Goal: Task Accomplishment & Management: Complete application form

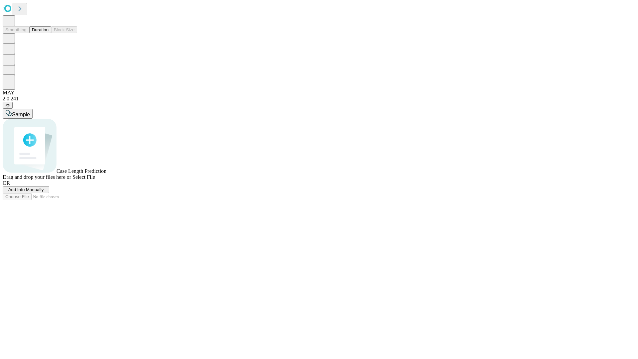
click at [44, 192] on span "Add Info Manually" at bounding box center [26, 189] width 36 height 5
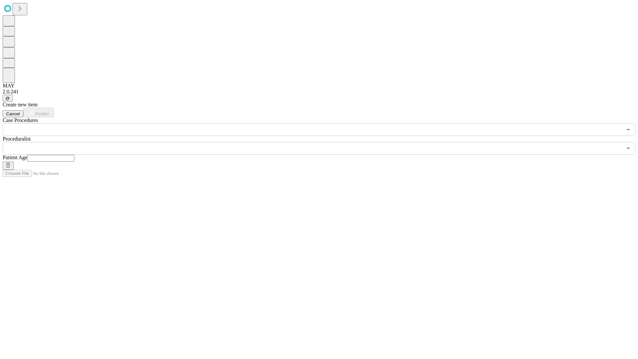
click at [74, 155] on input "text" at bounding box center [50, 158] width 47 height 7
type input "**"
click at [323, 142] on input "text" at bounding box center [312, 148] width 619 height 13
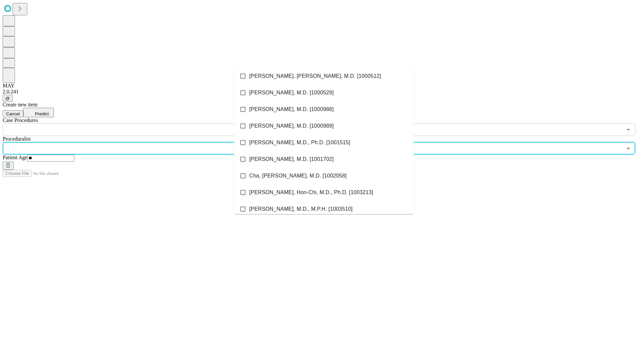
click at [324, 76] on li "[PERSON_NAME], [PERSON_NAME], M.D. [1000512]" at bounding box center [323, 76] width 179 height 17
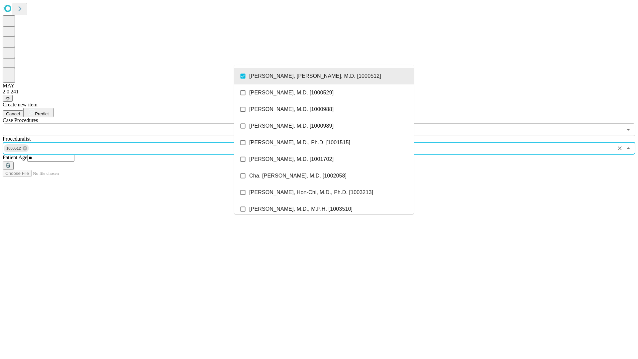
click at [139, 123] on input "text" at bounding box center [312, 129] width 619 height 13
